Goal: Task Accomplishment & Management: Manage account settings

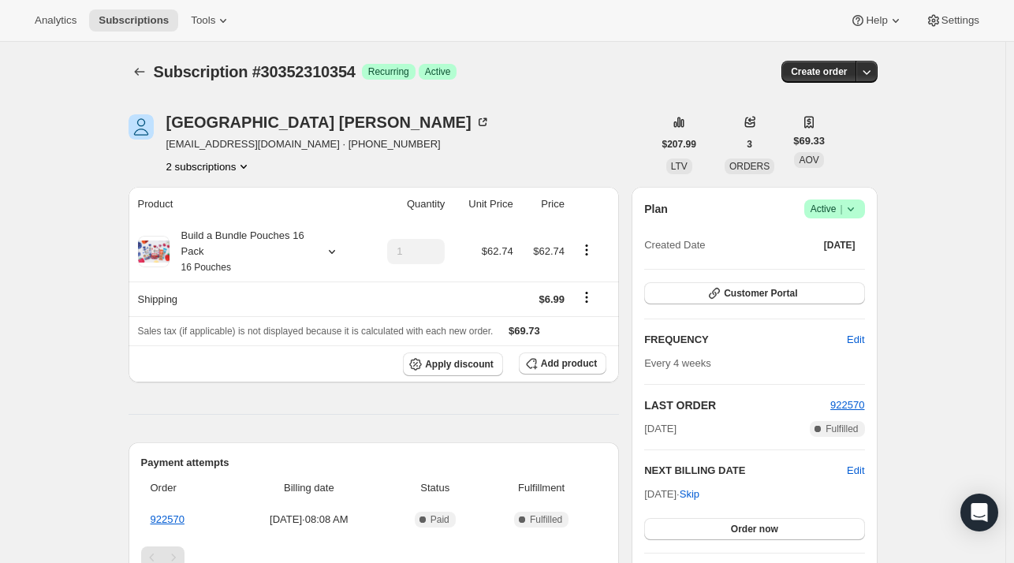
click at [233, 166] on button "2 subscriptions" at bounding box center [209, 166] width 86 height 16
click at [230, 203] on span "27570798674" at bounding box center [213, 196] width 110 height 16
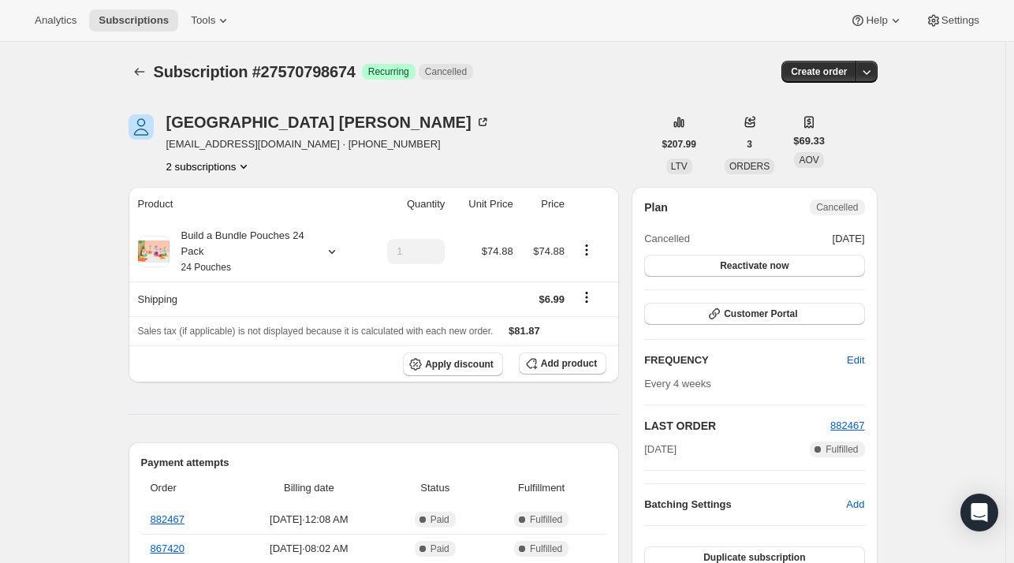
click at [236, 168] on button "2 subscriptions" at bounding box center [209, 166] width 86 height 16
click at [236, 206] on button "27570798674 Info Current" at bounding box center [213, 195] width 119 height 25
click at [230, 217] on span "30352310354" at bounding box center [213, 222] width 110 height 16
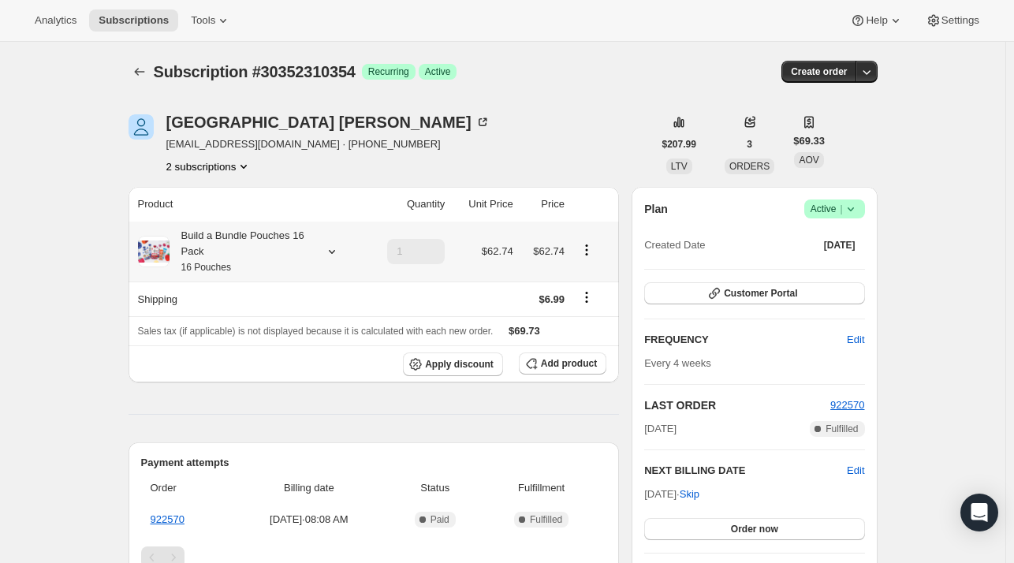
click at [333, 248] on icon at bounding box center [332, 252] width 16 height 16
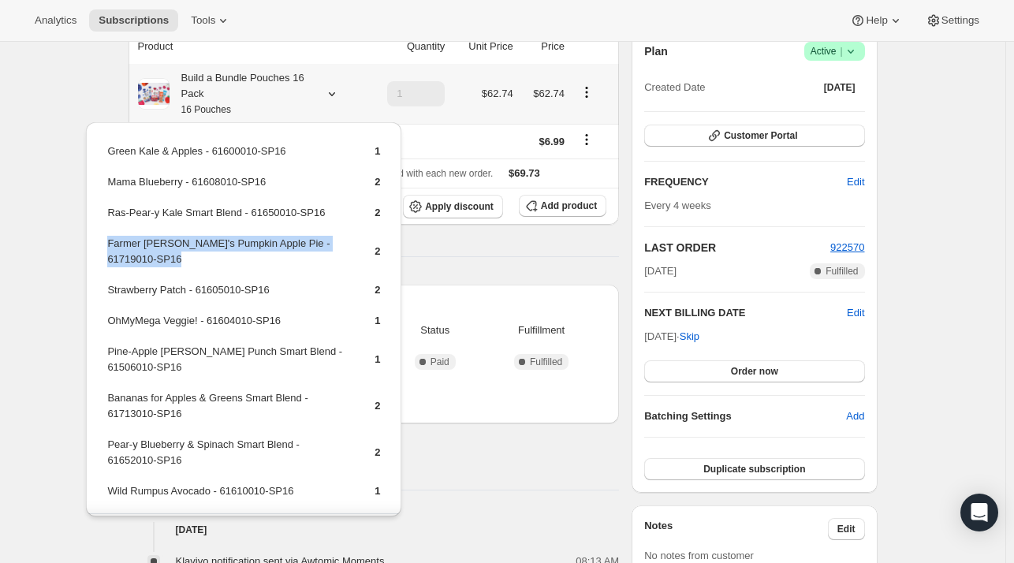
drag, startPoint x: 340, startPoint y: 240, endPoint x: 105, endPoint y: 247, distance: 235.7
click at [105, 247] on table "Green Kale & Apples - 61600010-SP16 1 Mama Blueberry - 61608010-SP16 2 Ras-Pear…" at bounding box center [243, 327] width 277 height 372
copy td "Farmer [PERSON_NAME]'s Pumpkin Apple Pie - 61719010-SP16"
click at [559, 209] on span "Add product" at bounding box center [569, 205] width 56 height 13
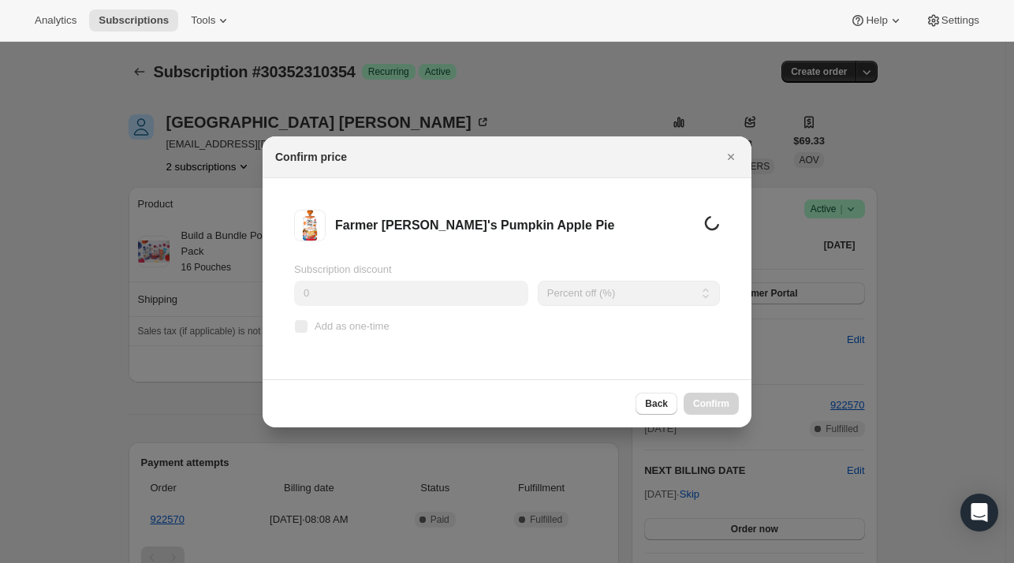
scroll to position [158, 0]
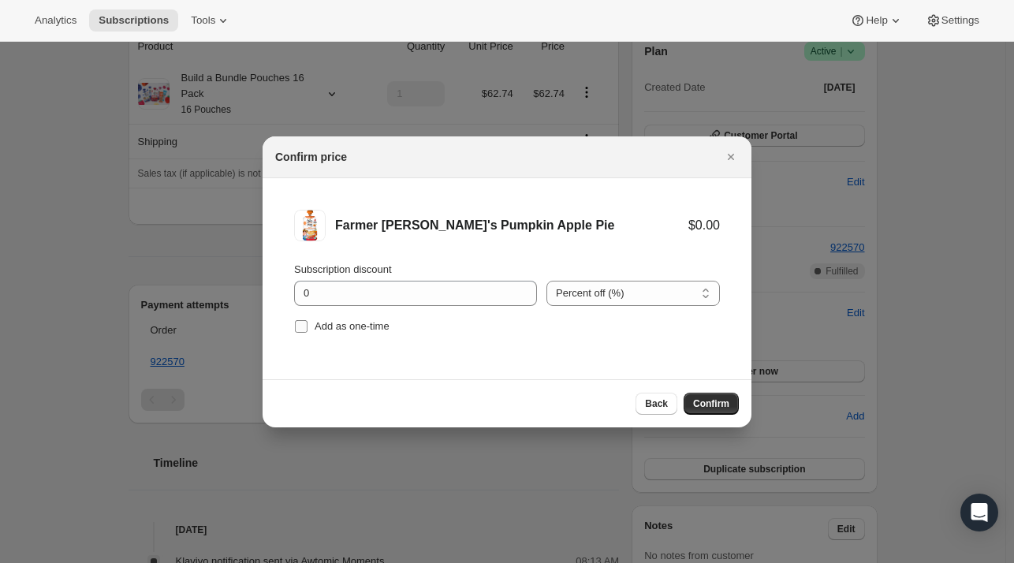
drag, startPoint x: 338, startPoint y: 327, endPoint x: 350, endPoint y: 329, distance: 11.9
click at [340, 327] on span "Add as one-time" at bounding box center [351, 326] width 75 height 12
click at [307, 327] on input "Add as one-time" at bounding box center [301, 326] width 13 height 13
checkbox input "true"
click at [728, 411] on button "Confirm" at bounding box center [710, 403] width 55 height 22
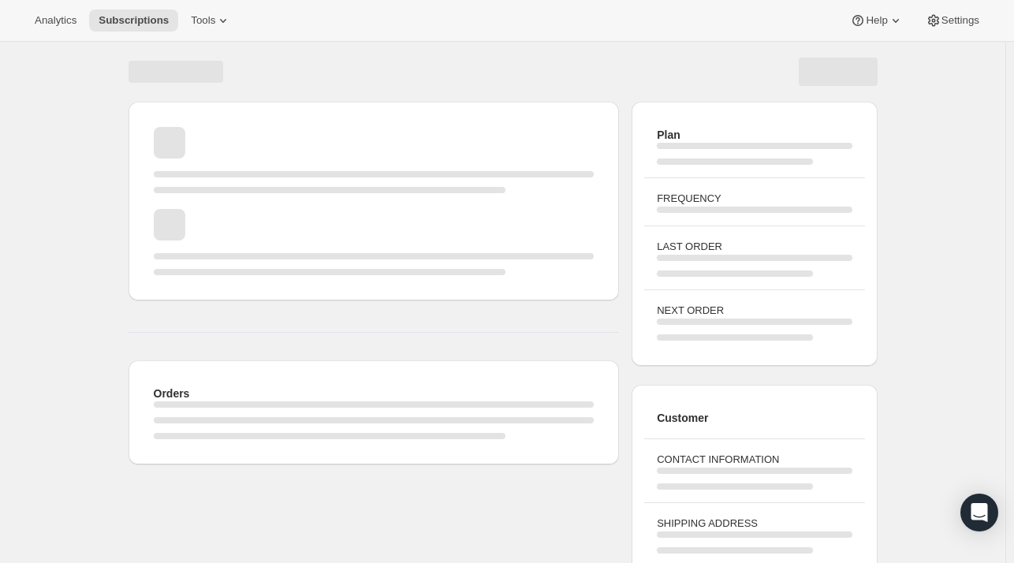
scroll to position [148, 0]
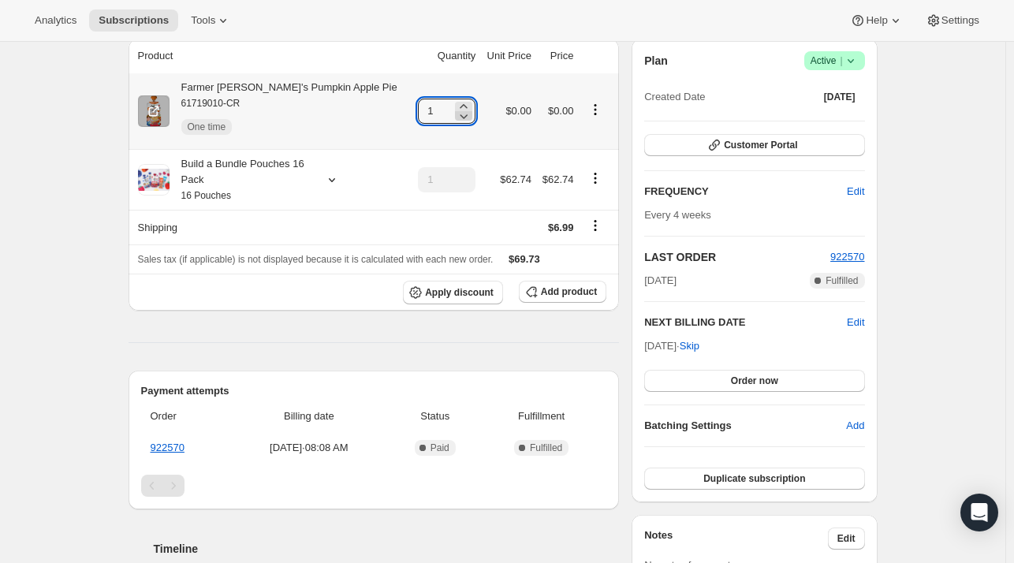
click at [456, 108] on icon at bounding box center [464, 116] width 16 height 16
click at [456, 103] on icon at bounding box center [464, 107] width 16 height 16
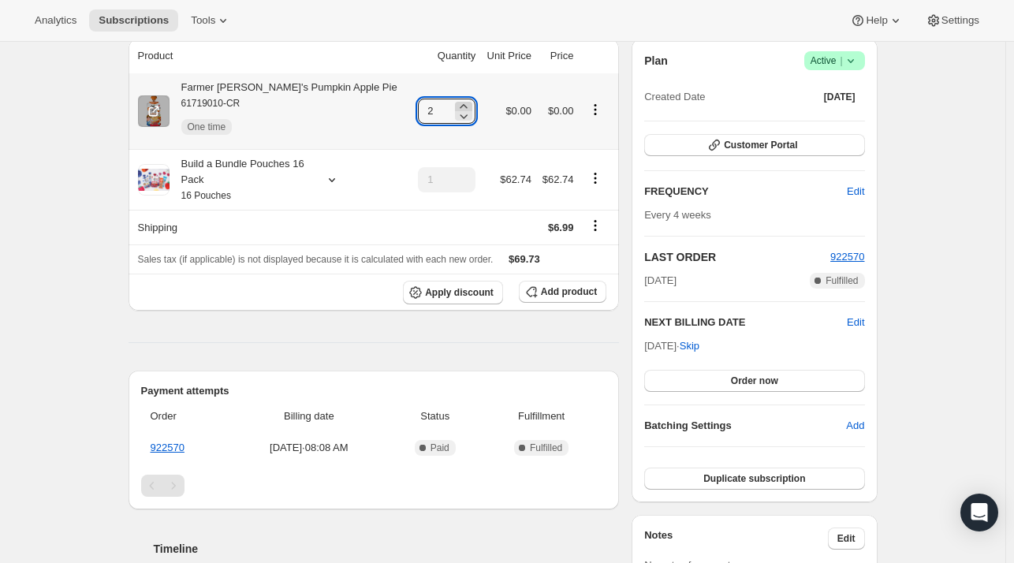
click at [456, 103] on icon at bounding box center [464, 107] width 16 height 16
type input "4"
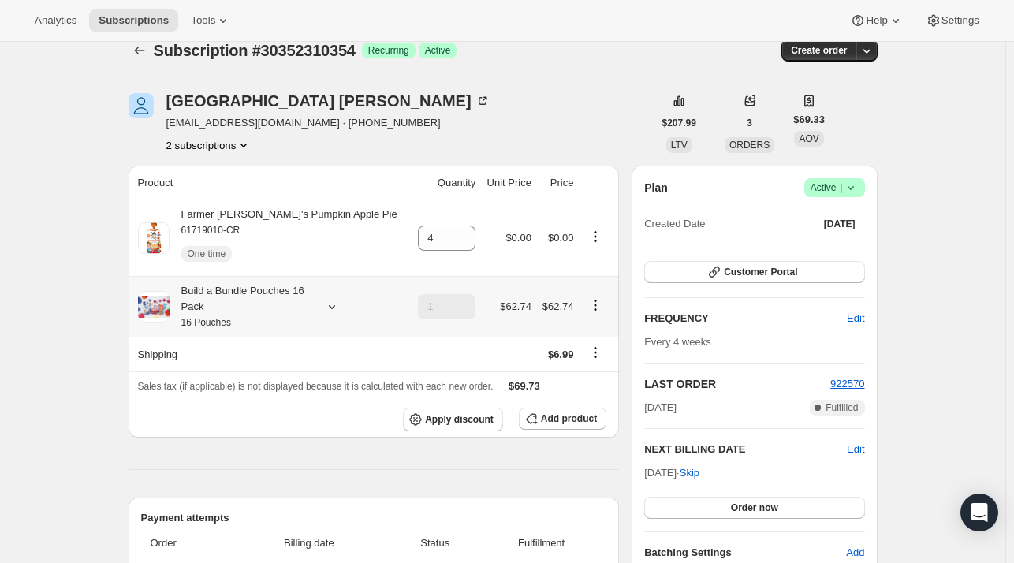
scroll to position [0, 0]
